Goal: Information Seeking & Learning: Find specific fact

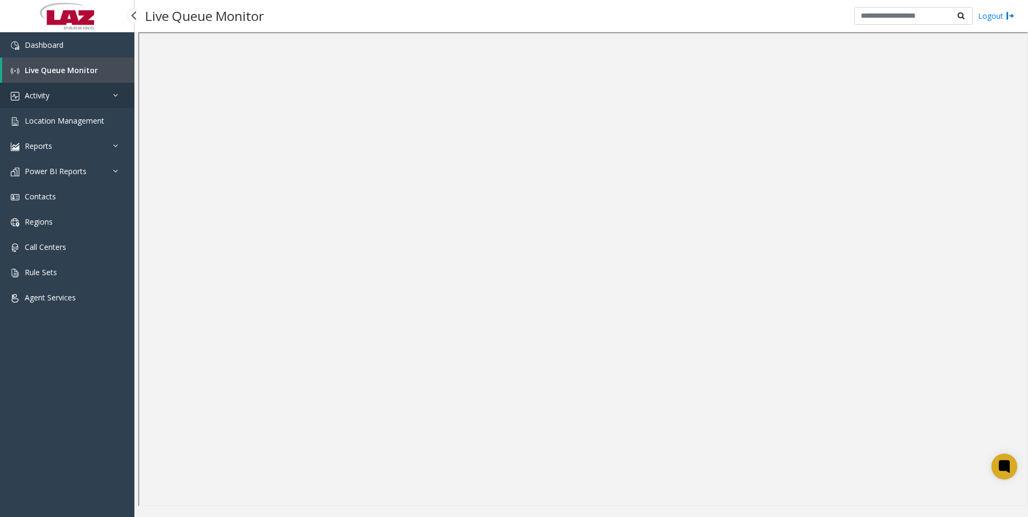
click at [80, 88] on link "Activity" at bounding box center [67, 95] width 134 height 25
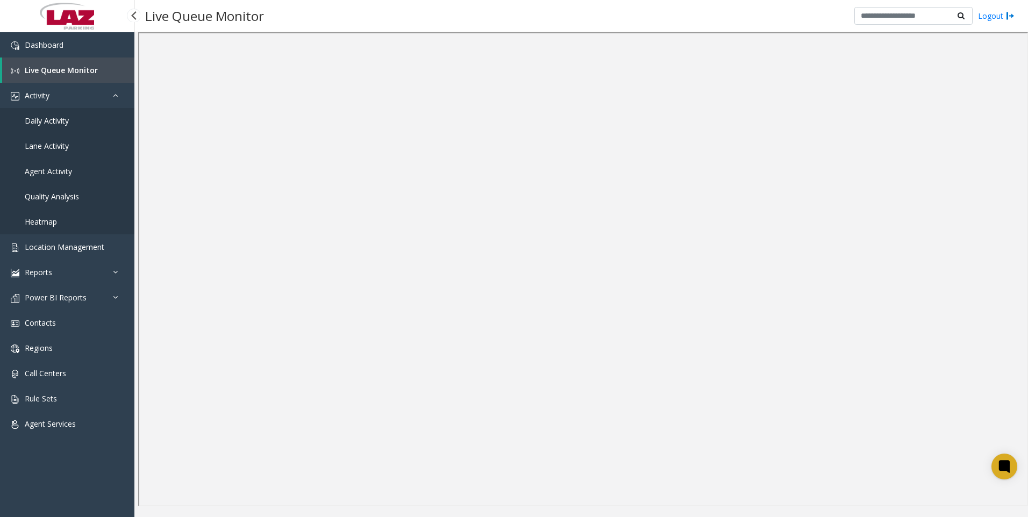
click at [47, 169] on span "Agent Activity" at bounding box center [48, 171] width 47 height 10
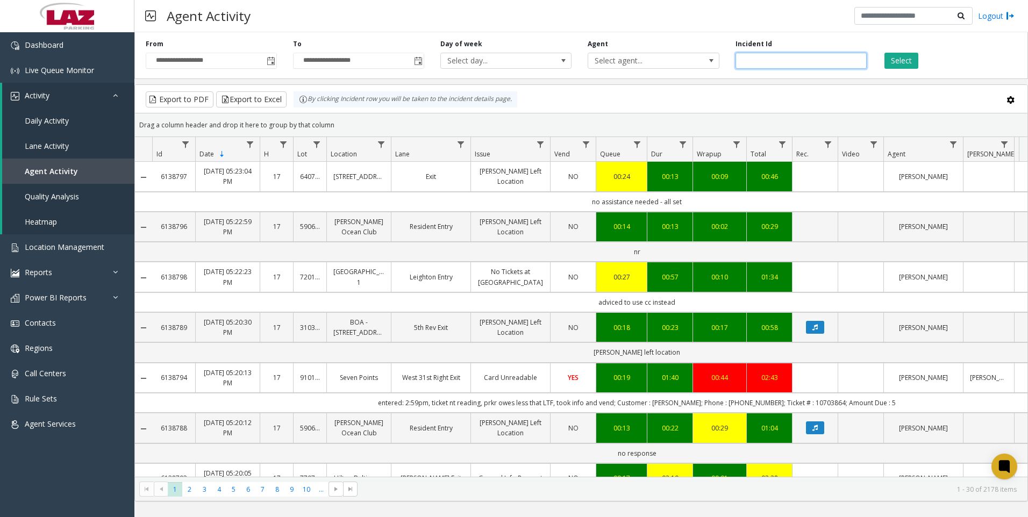
click at [764, 60] on input "number" at bounding box center [801, 61] width 131 height 16
paste input "*******"
type input "*******"
click at [904, 58] on button "Select" at bounding box center [902, 61] width 34 height 16
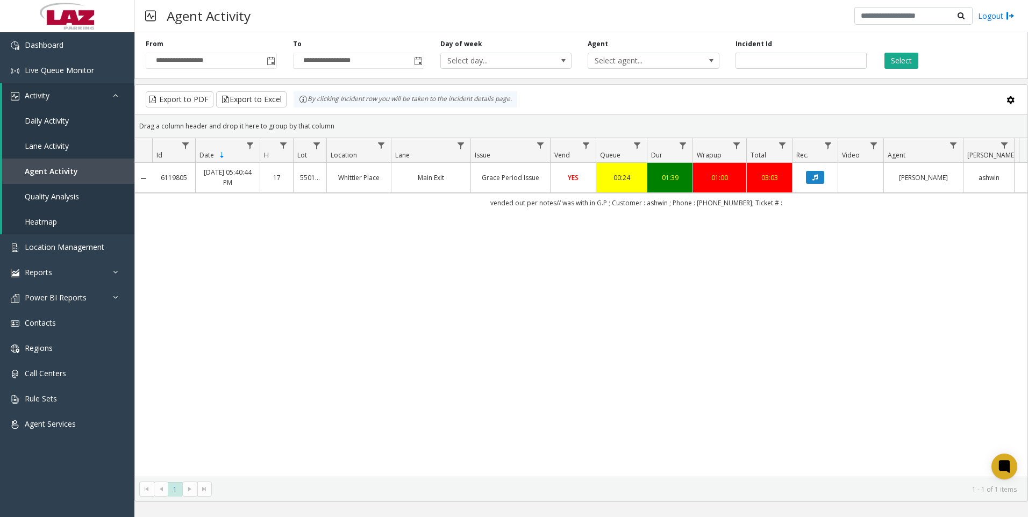
click at [500, 171] on td "Grace Period Issue" at bounding box center [511, 178] width 80 height 30
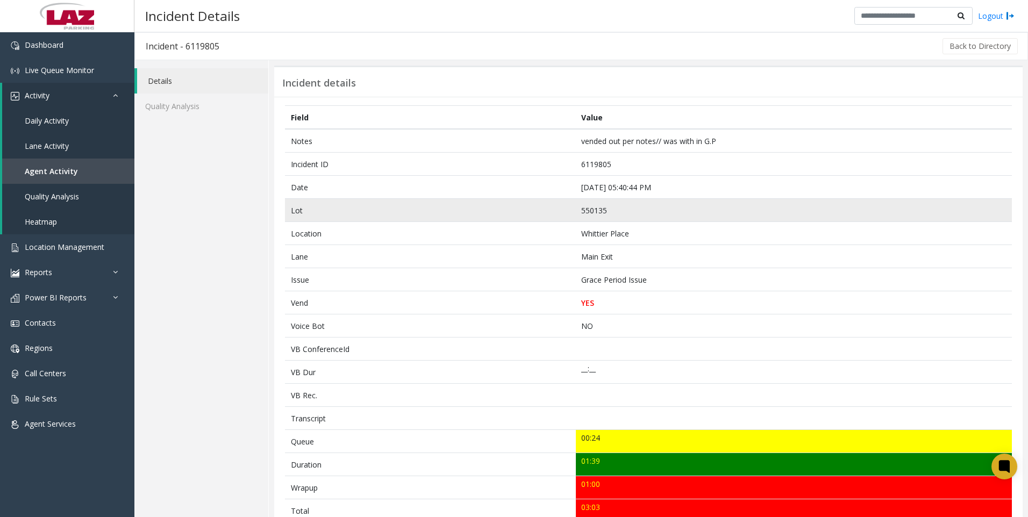
click at [588, 206] on td "550135" at bounding box center [794, 210] width 436 height 23
click at [510, 208] on td "Lot" at bounding box center [430, 210] width 291 height 23
click at [595, 210] on td "550135" at bounding box center [794, 210] width 436 height 23
click at [592, 209] on td "550135" at bounding box center [794, 210] width 436 height 23
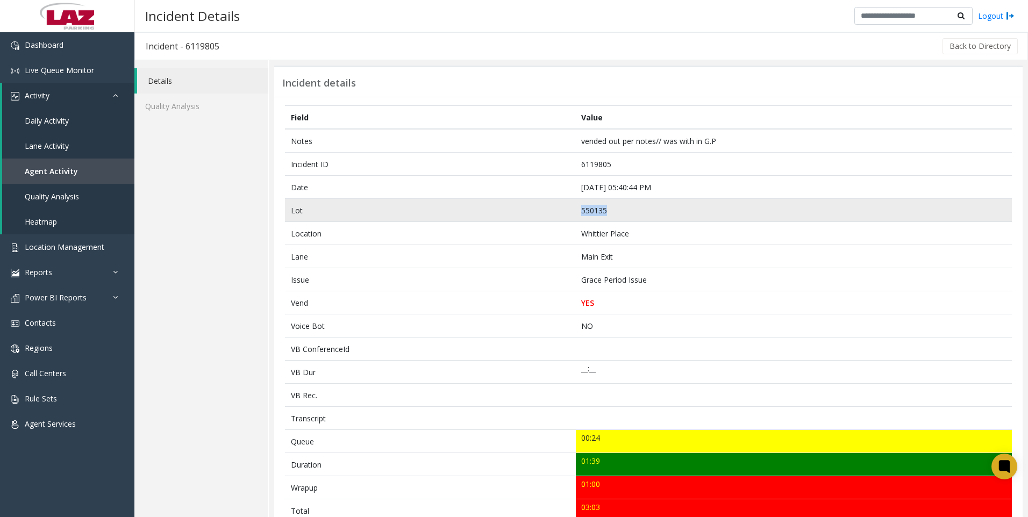
copy td "550135"
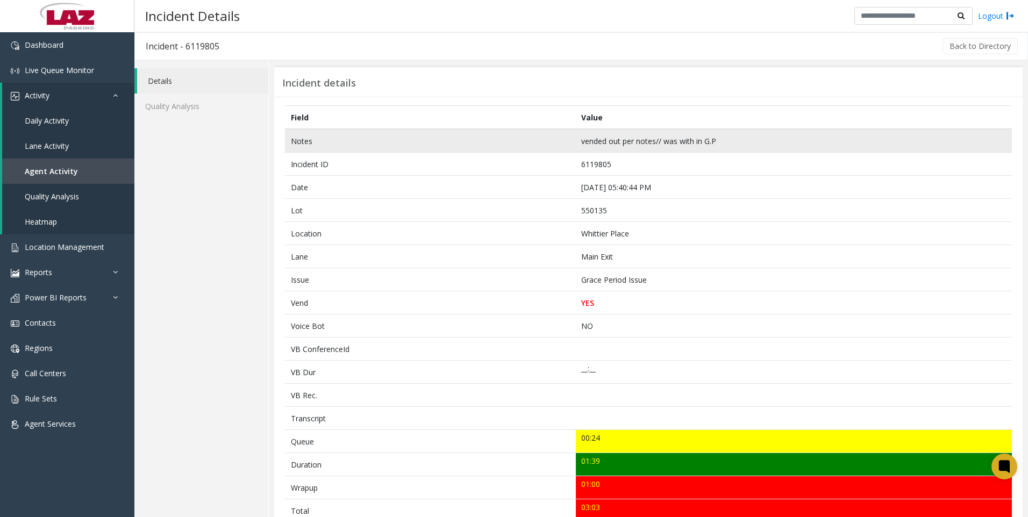
click at [769, 146] on td "vended out per notes// was with in G.P" at bounding box center [794, 141] width 436 height 24
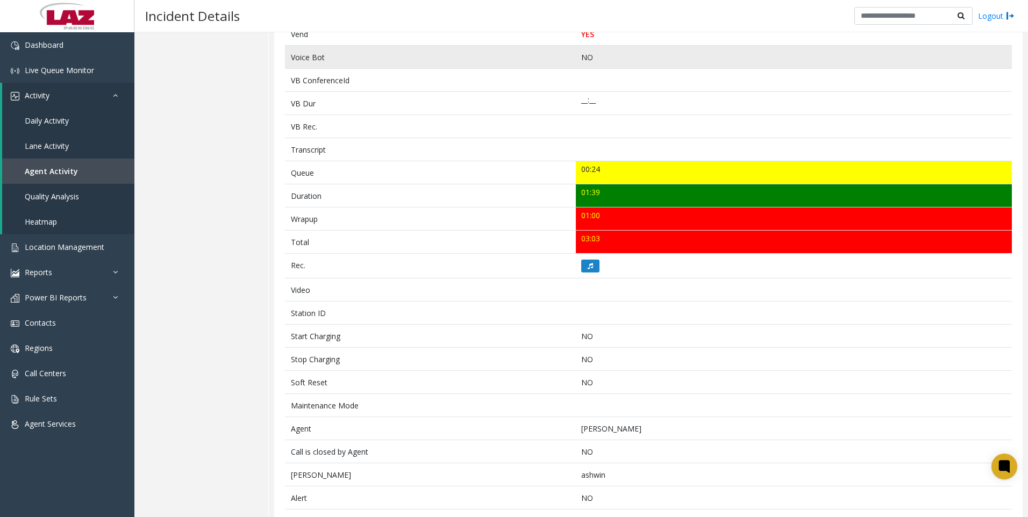
scroll to position [354, 0]
